Goal: Navigation & Orientation: Find specific page/section

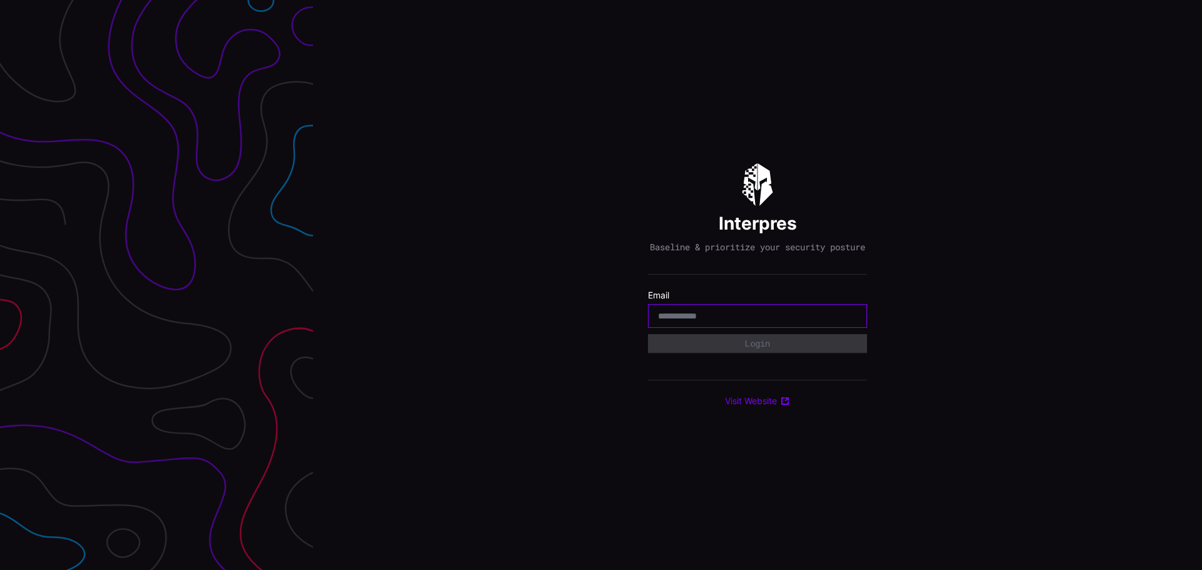
click at [716, 322] on input "email" at bounding box center [757, 315] width 199 height 11
type input "**********"
click at [648, 334] on button "Login" at bounding box center [757, 343] width 219 height 19
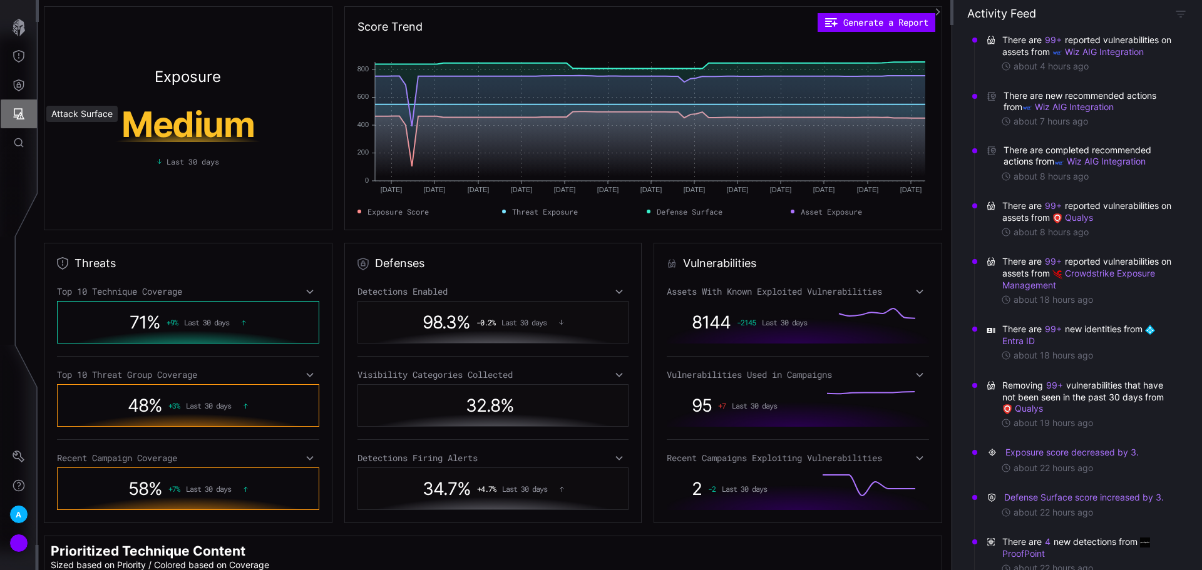
click at [18, 110] on icon "Attack Surface" at bounding box center [19, 114] width 13 height 13
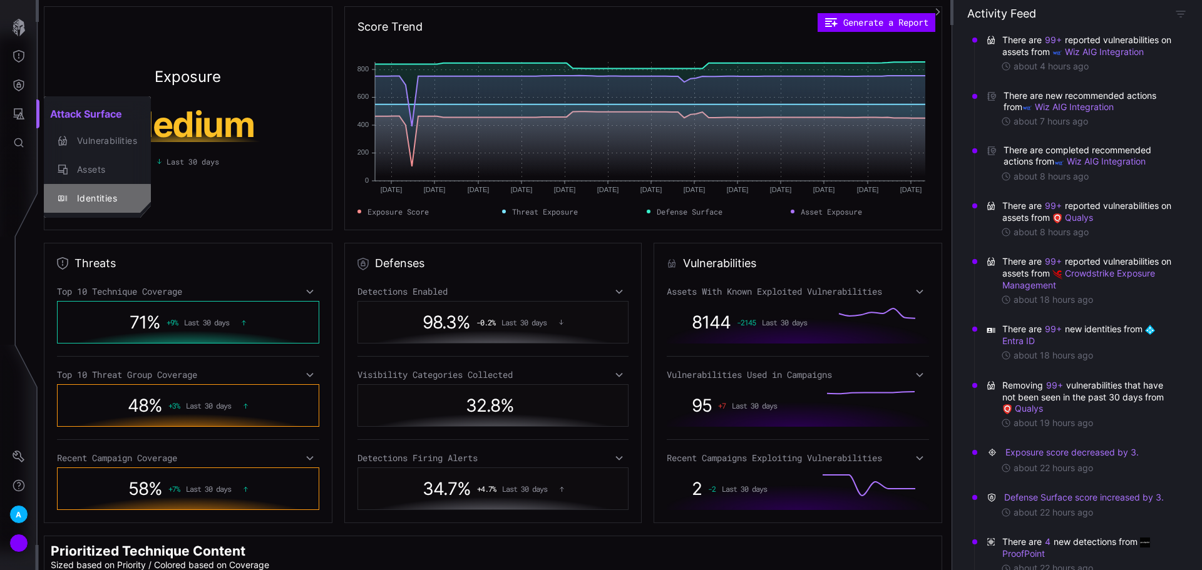
click at [96, 194] on div "Identities" at bounding box center [104, 199] width 66 height 16
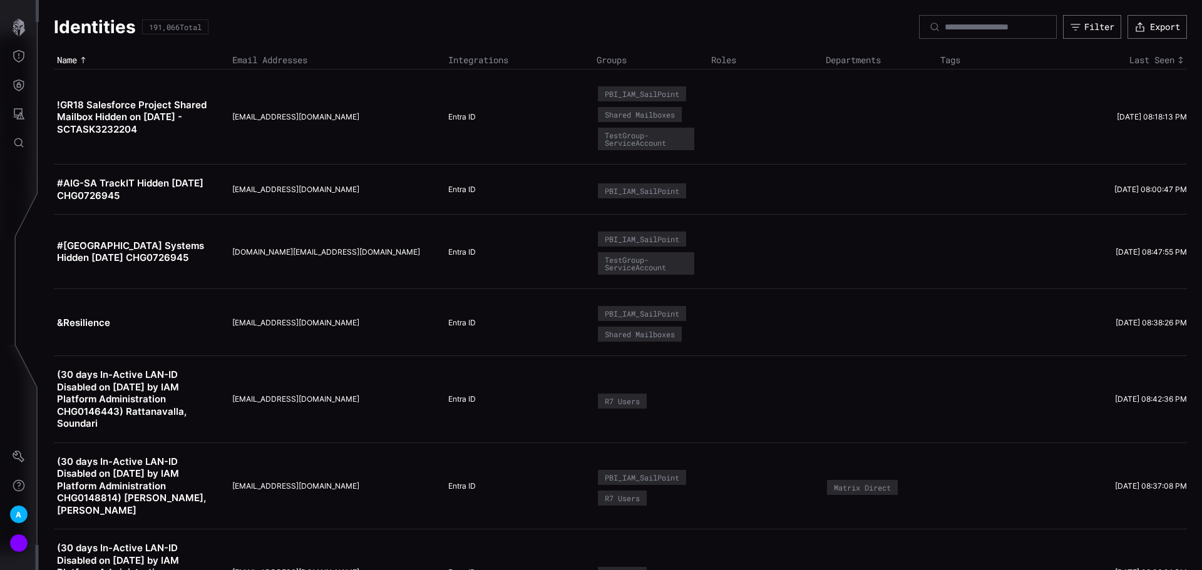
click at [28, 1] on div at bounding box center [19, 117] width 39 height 240
click at [11, 24] on icon "button" at bounding box center [19, 28] width 18 height 18
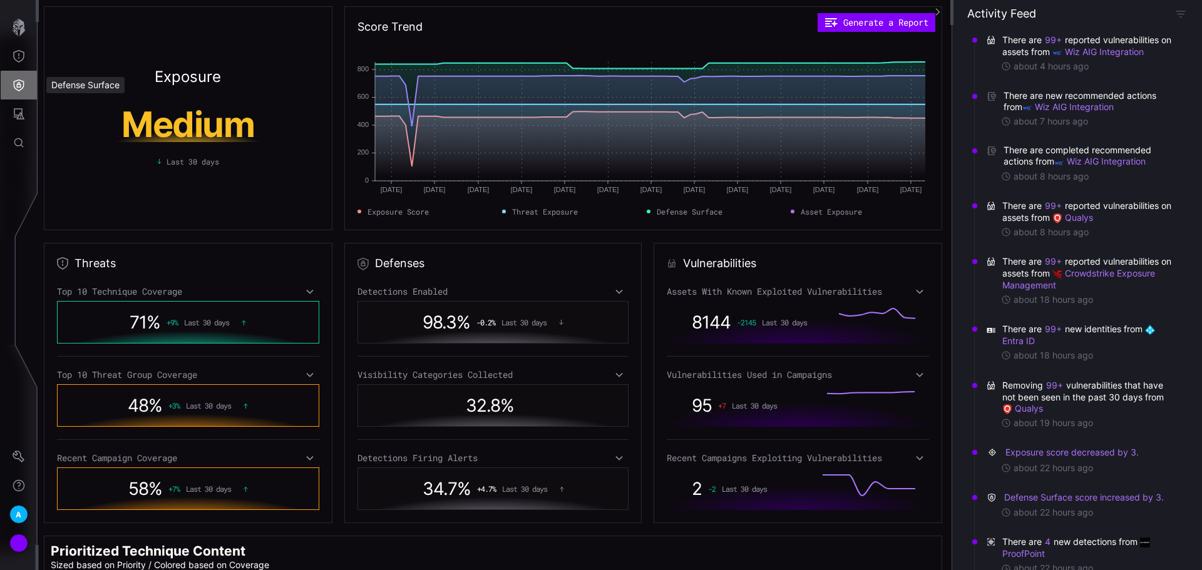
click at [18, 81] on icon "Defense Surface" at bounding box center [19, 85] width 13 height 13
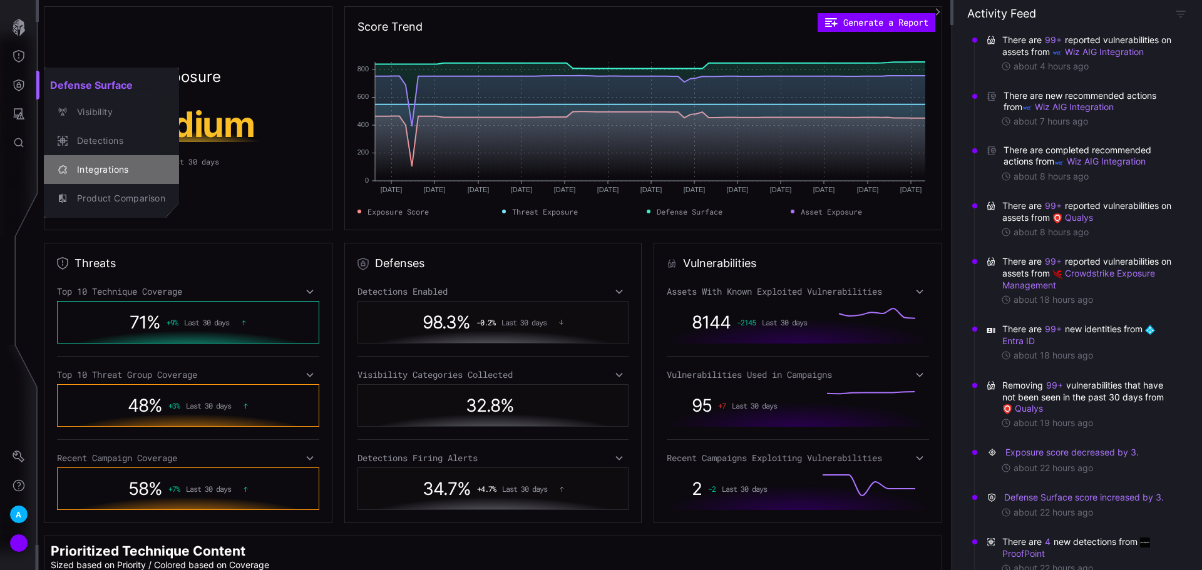
click at [105, 174] on div "Integrations" at bounding box center [118, 170] width 95 height 16
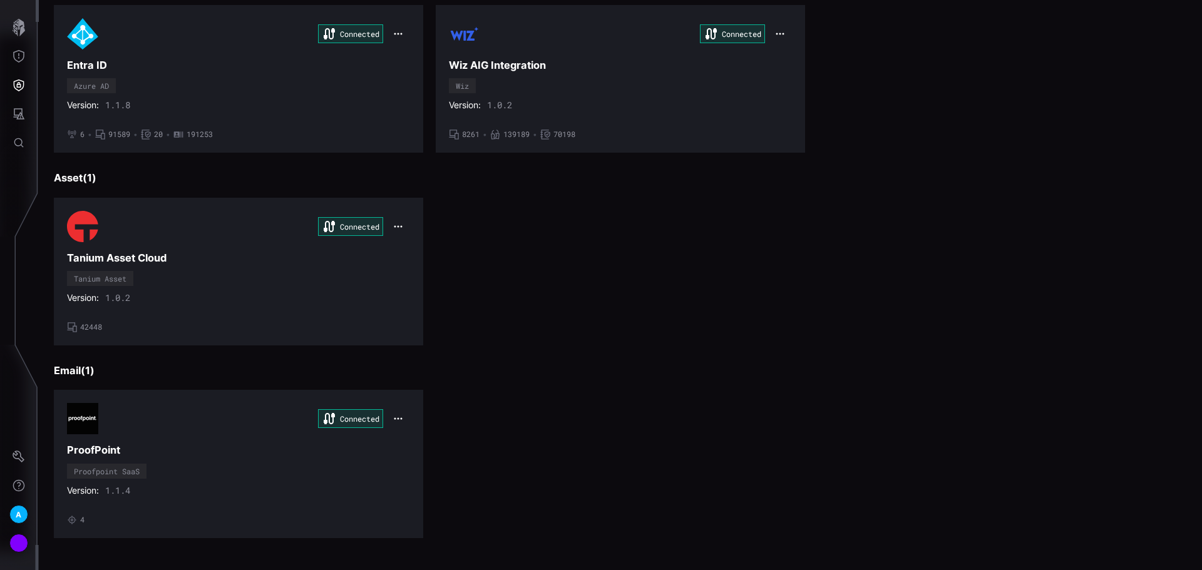
scroll to position [522, 0]
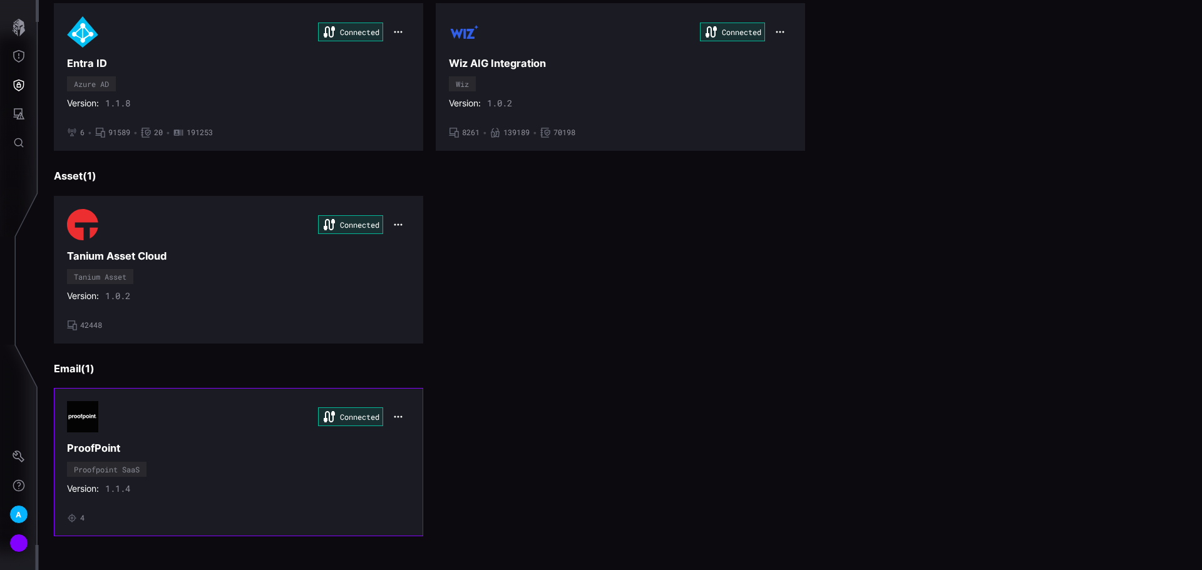
click at [364, 491] on div "Version: 1.1.4" at bounding box center [238, 488] width 343 height 11
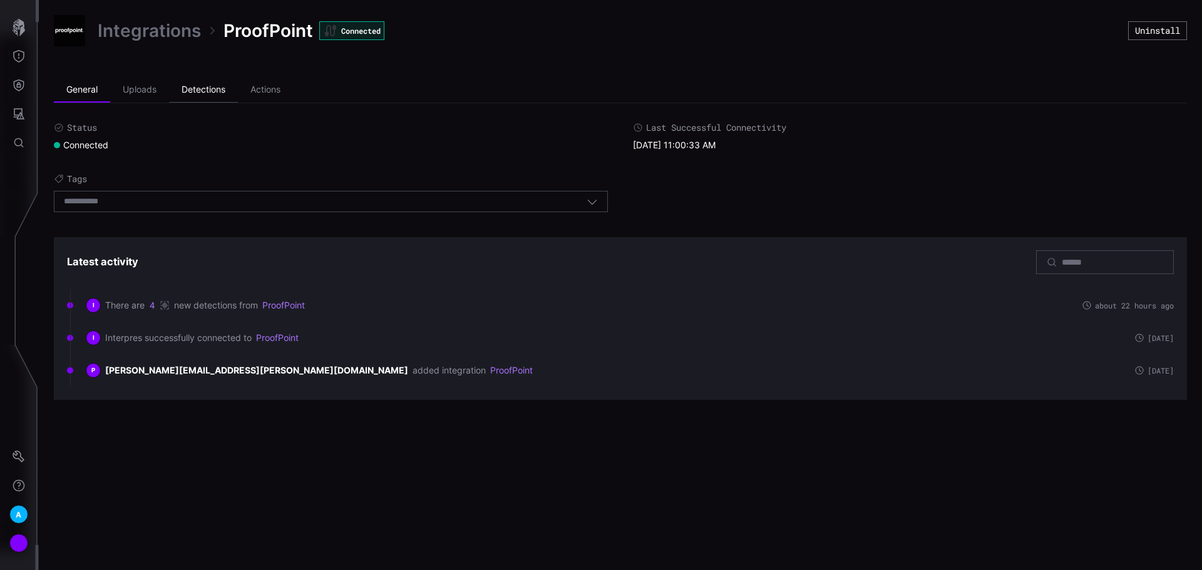
click at [237, 98] on li "Detections" at bounding box center [203, 90] width 69 height 25
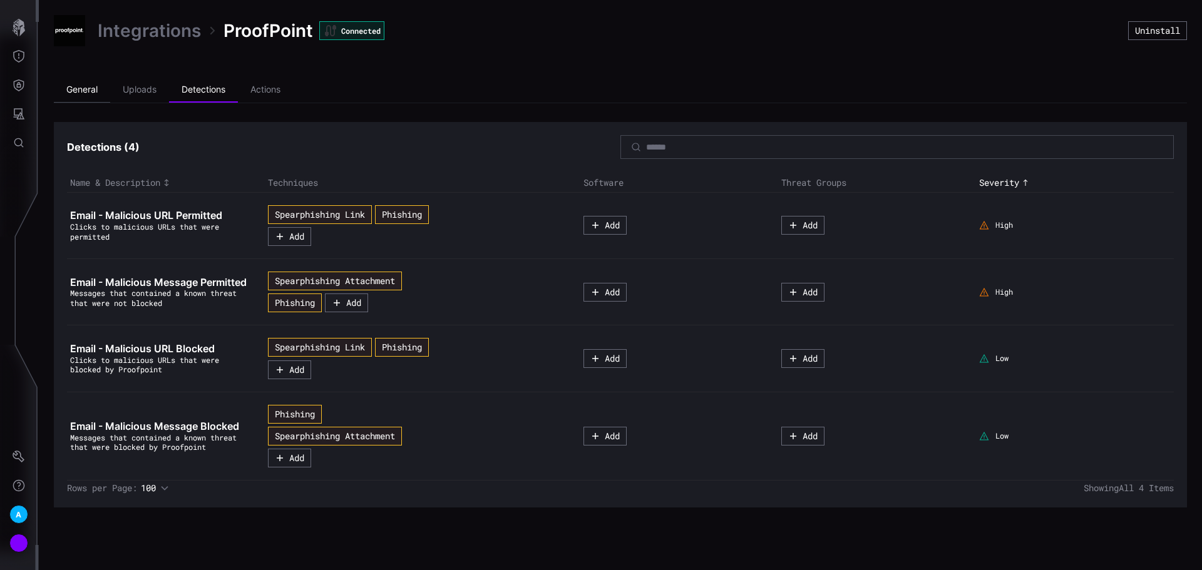
click at [69, 91] on li "General" at bounding box center [82, 90] width 56 height 25
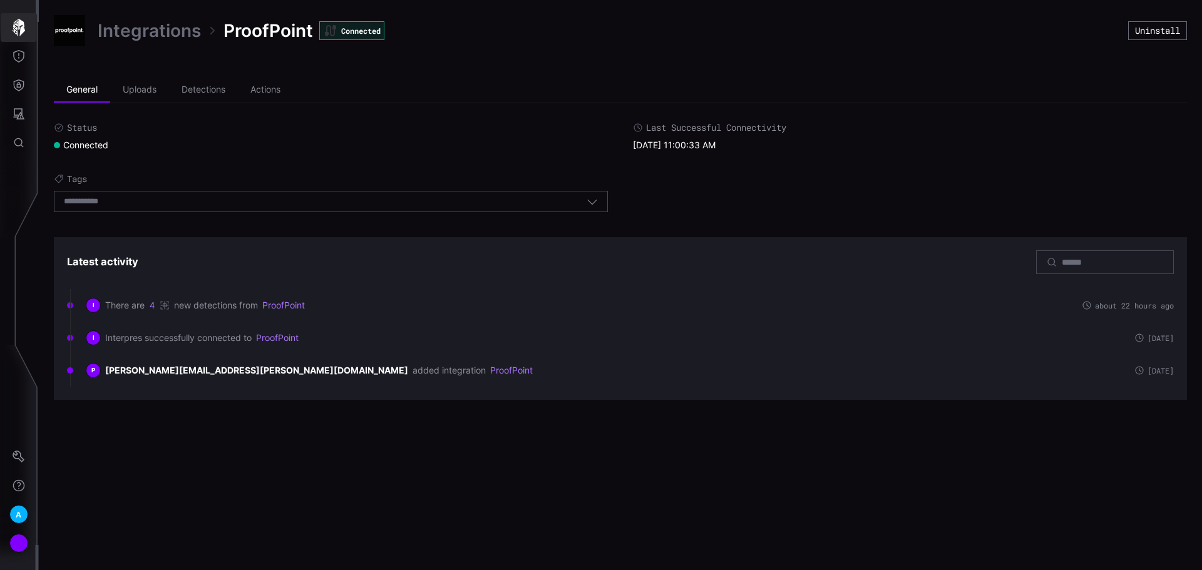
click at [13, 41] on button "button" at bounding box center [19, 27] width 36 height 29
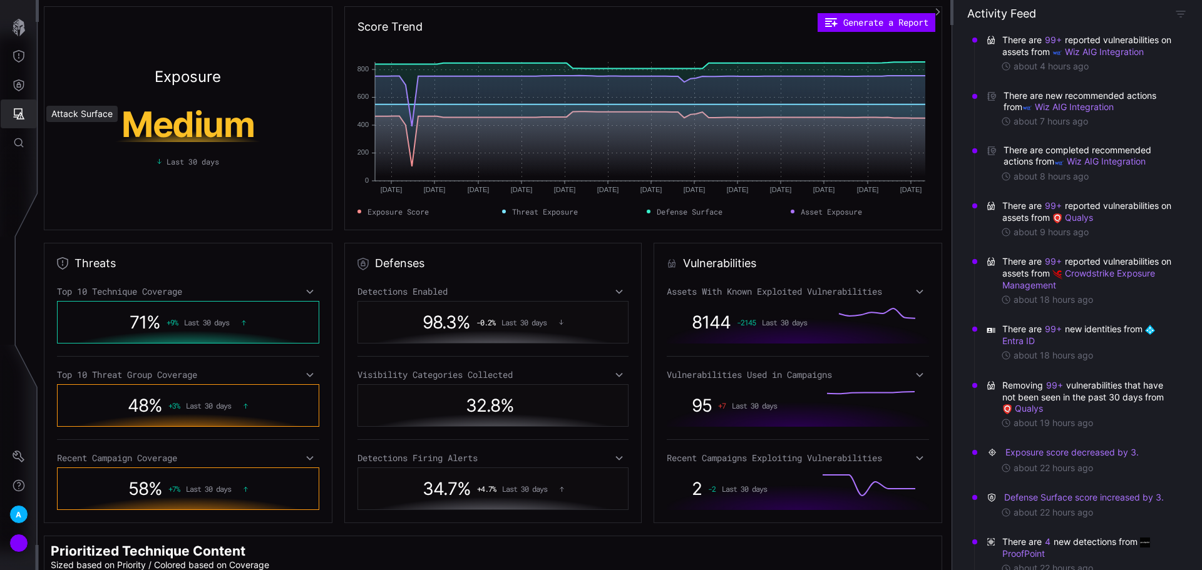
click at [20, 115] on icon "Attack Surface" at bounding box center [19, 113] width 11 height 11
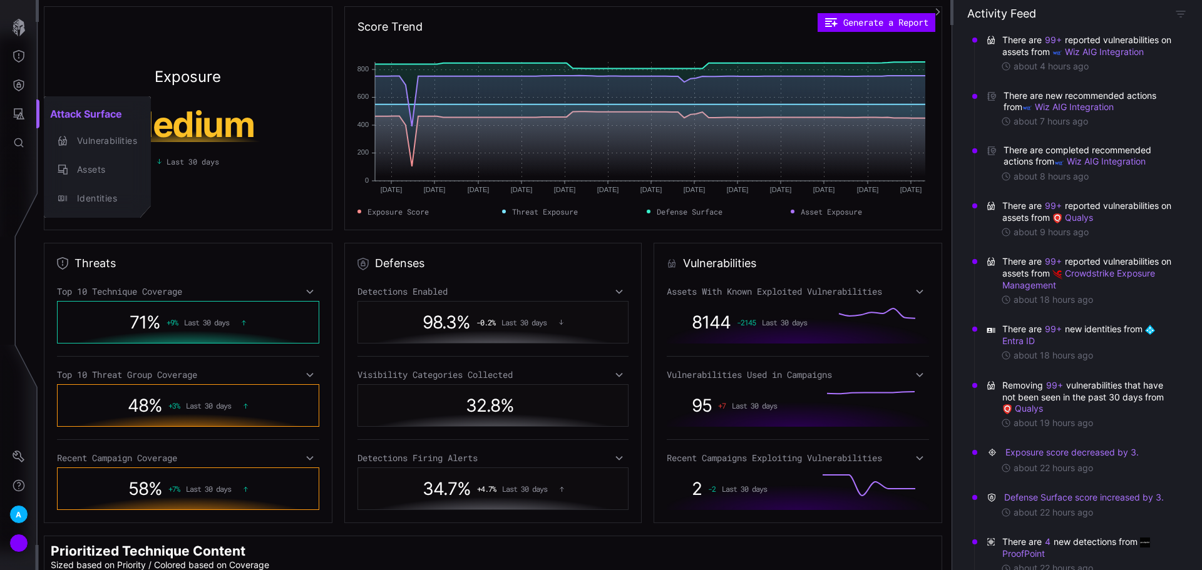
click at [13, 73] on div at bounding box center [601, 285] width 1202 height 570
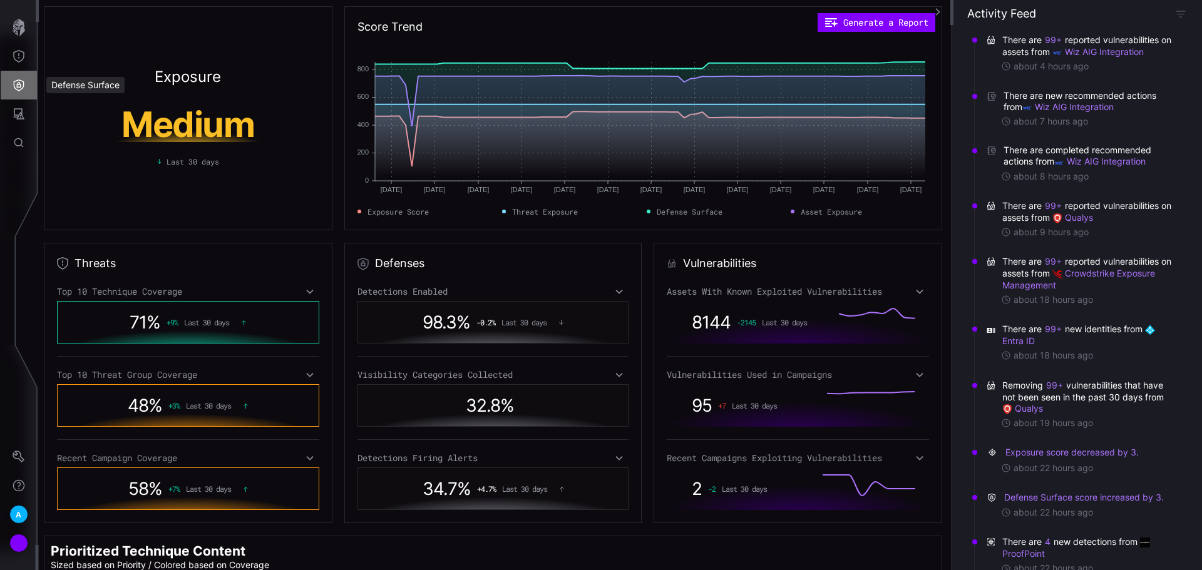
click at [20, 86] on icon "Defense Surface" at bounding box center [19, 85] width 13 height 13
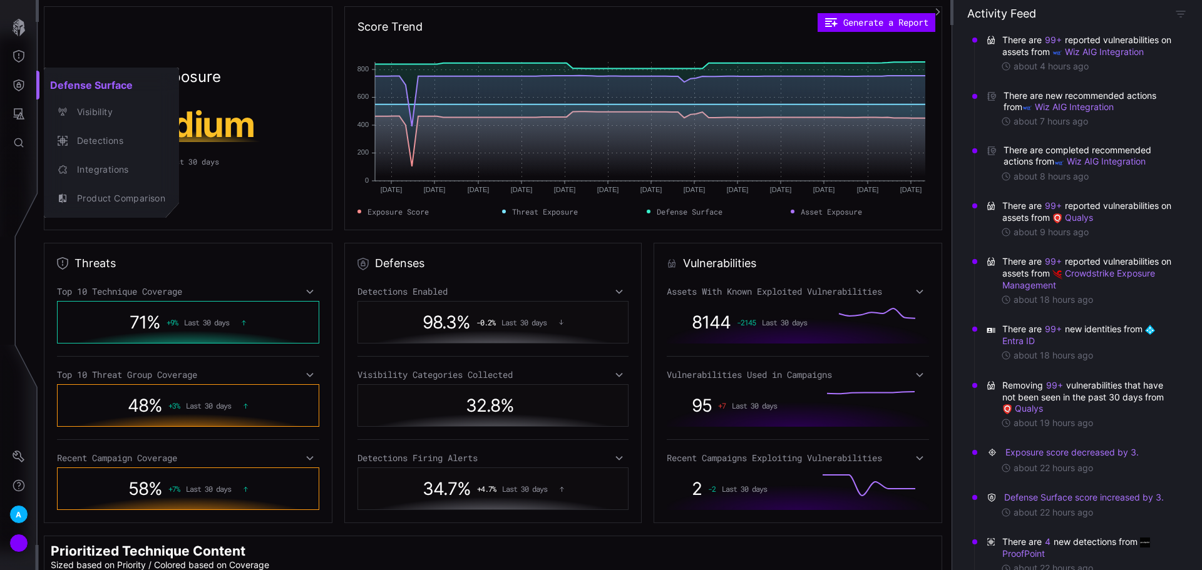
click at [21, 51] on div at bounding box center [601, 285] width 1202 height 570
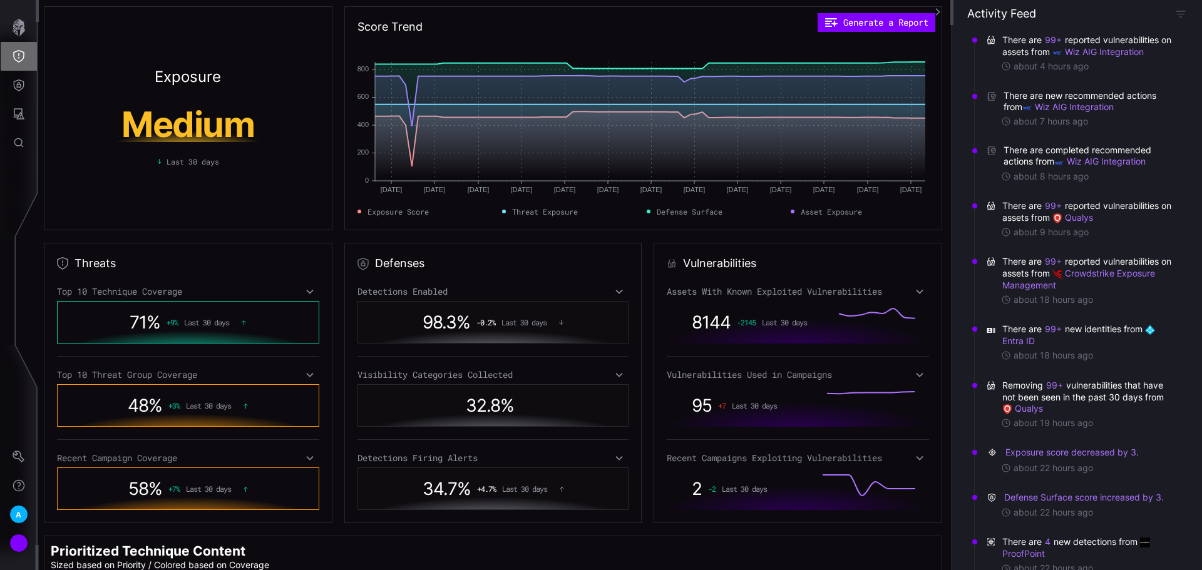
click at [21, 65] on button "Threat Exposure" at bounding box center [19, 56] width 36 height 29
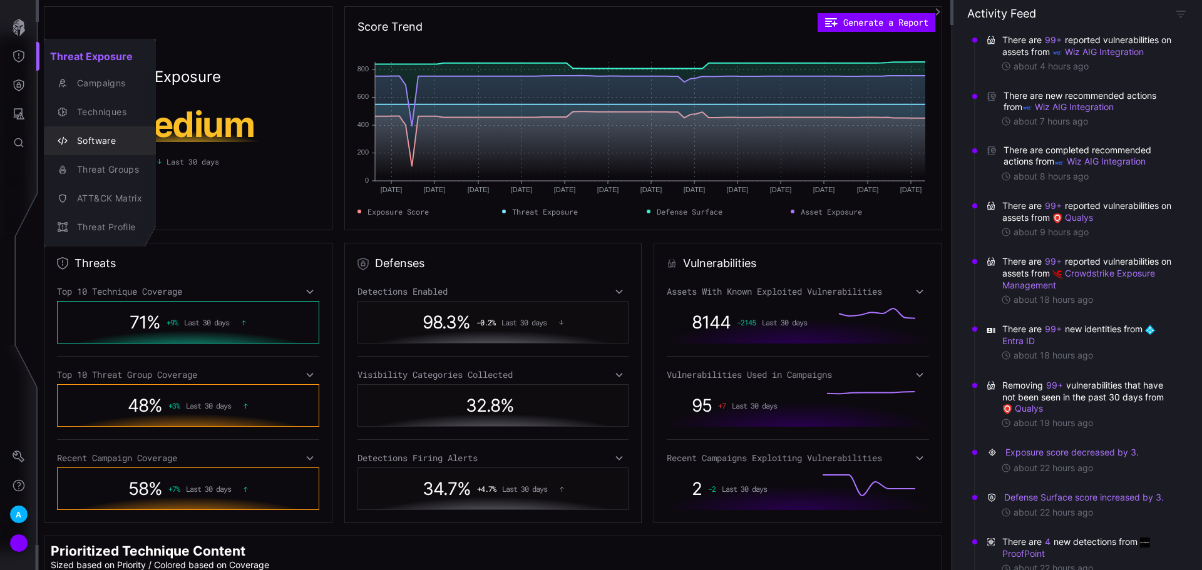
click at [96, 145] on div "Software" at bounding box center [106, 141] width 71 height 16
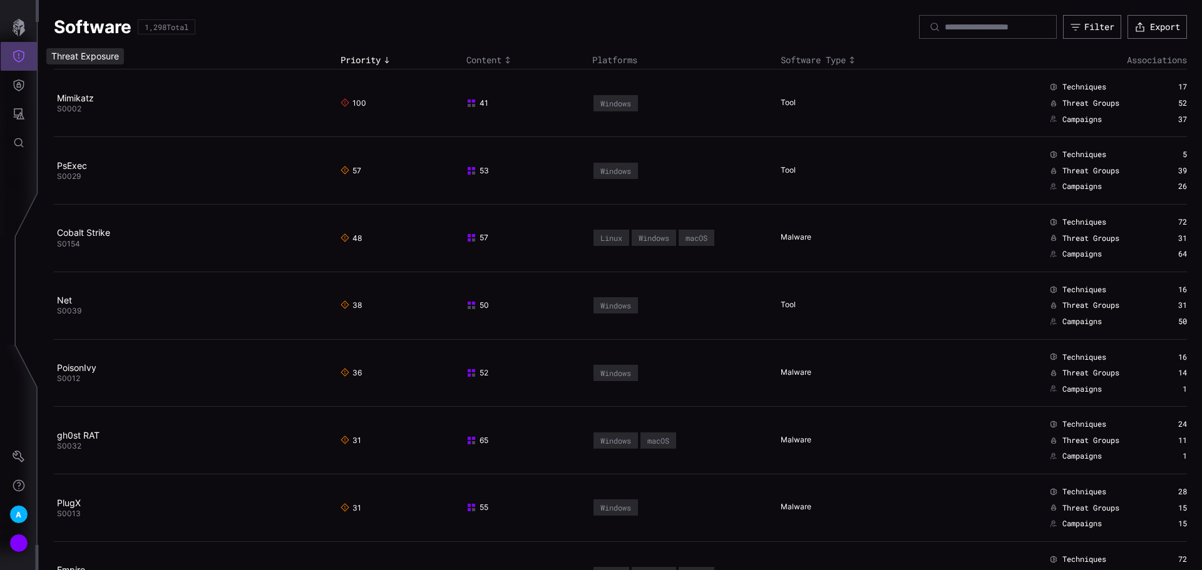
click at [16, 58] on icon "Threat Exposure" at bounding box center [19, 56] width 13 height 13
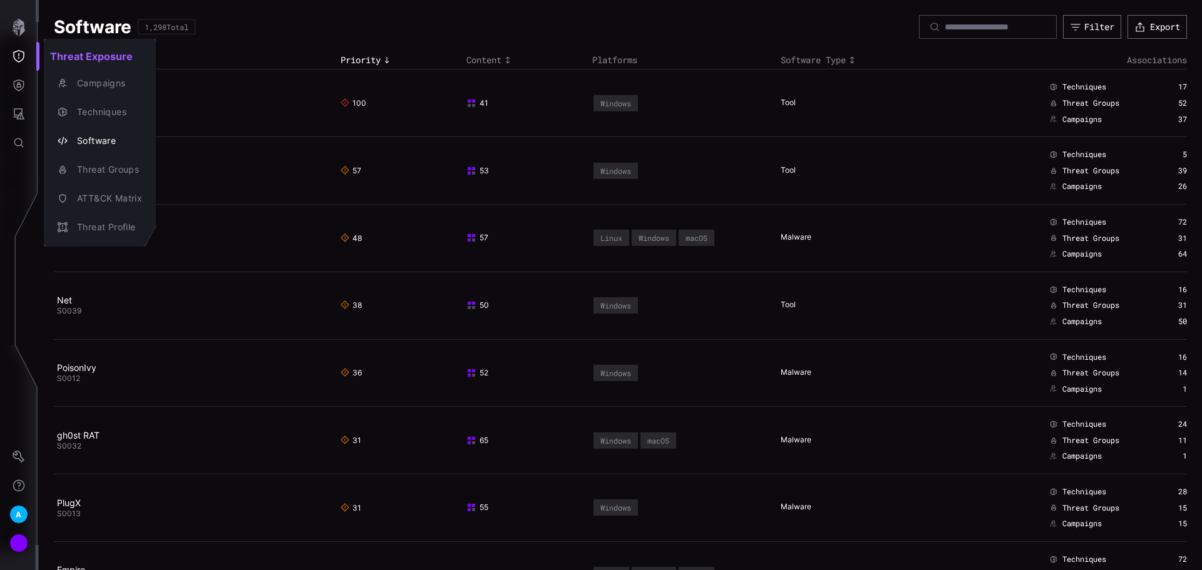
click at [104, 66] on h2 "Threat Exposure" at bounding box center [100, 56] width 112 height 25
click at [106, 76] on div "Campaigns" at bounding box center [106, 84] width 71 height 16
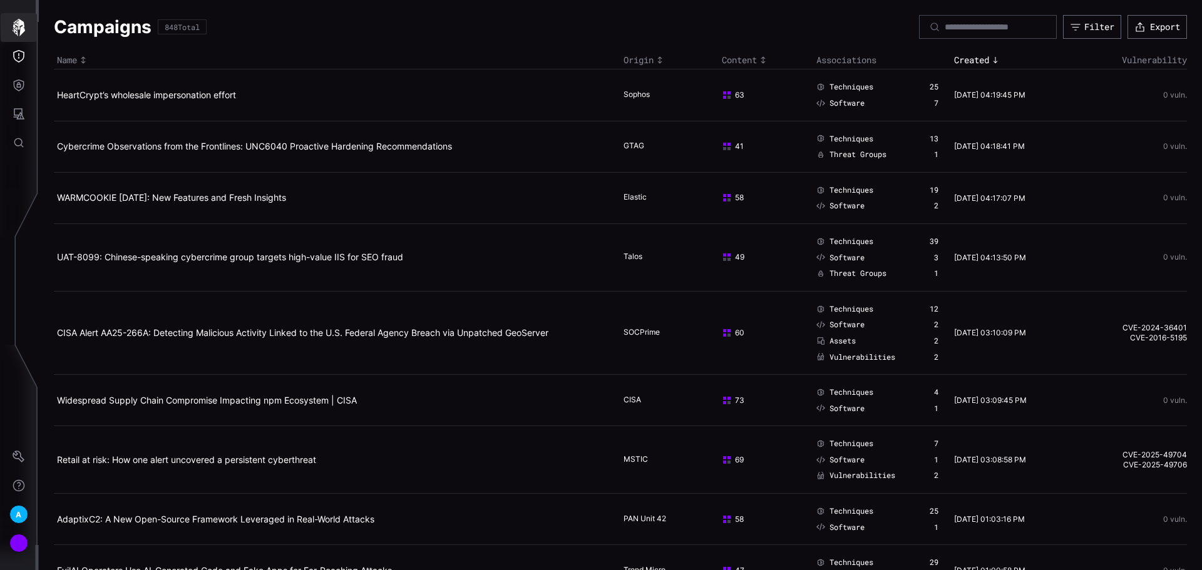
click at [20, 28] on icon "button" at bounding box center [19, 28] width 18 height 18
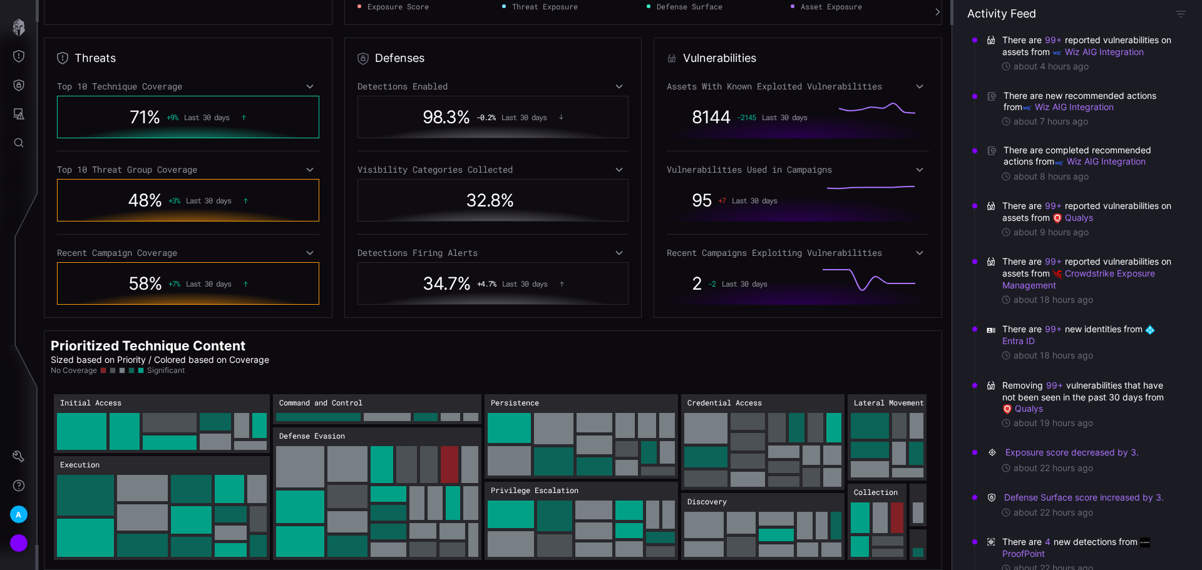
scroll to position [212, 0]
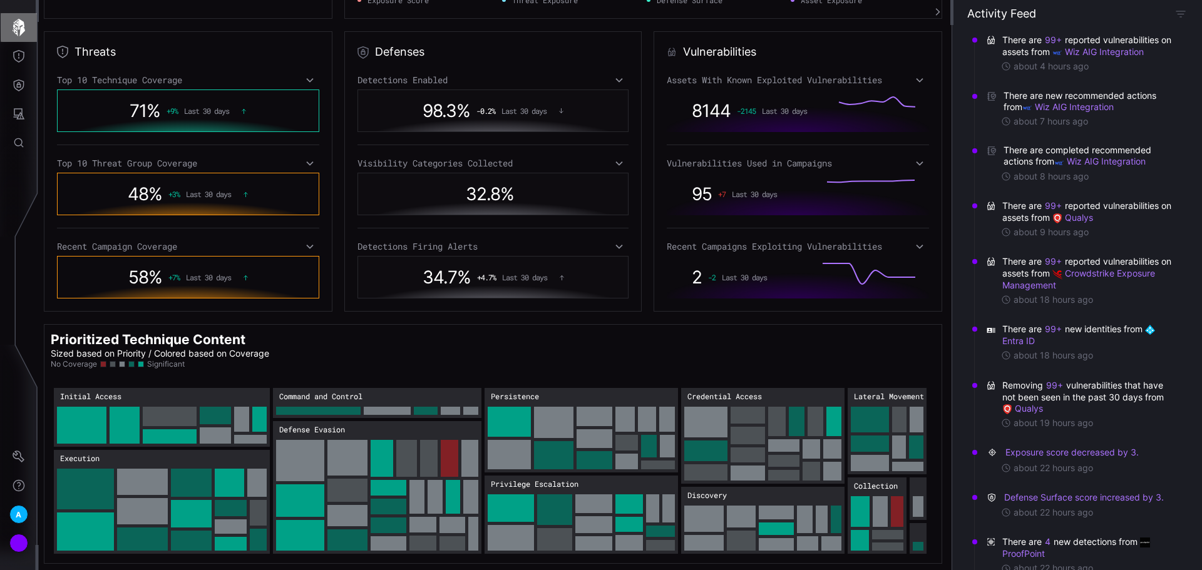
click at [24, 19] on icon "button" at bounding box center [19, 28] width 18 height 18
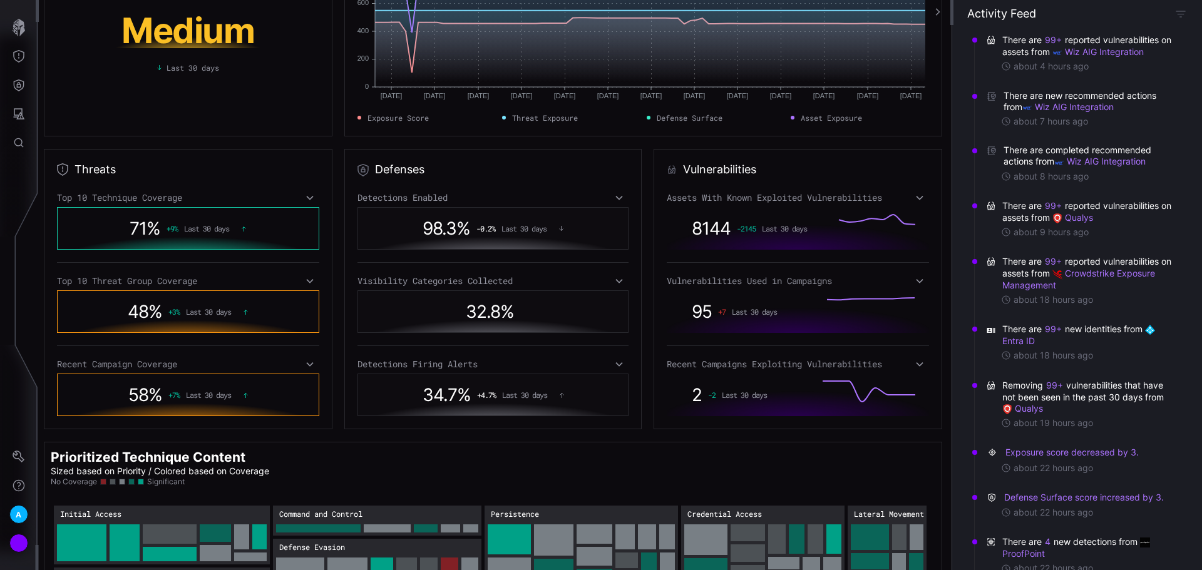
scroll to position [125, 0]
